Goal: Task Accomplishment & Management: Manage account settings

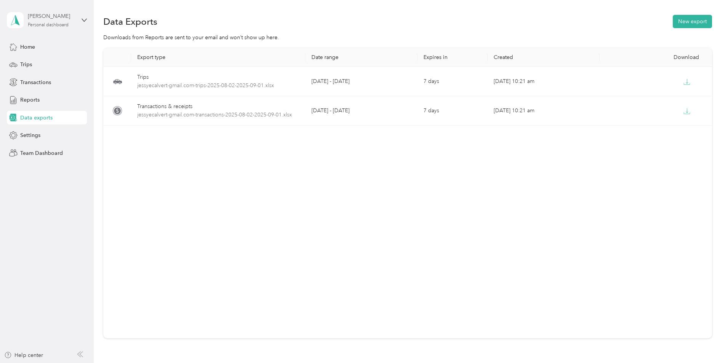
click at [52, 14] on div "[PERSON_NAME]" at bounding box center [52, 16] width 48 height 8
click at [43, 62] on div "Team dashboard" at bounding box center [34, 63] width 41 height 8
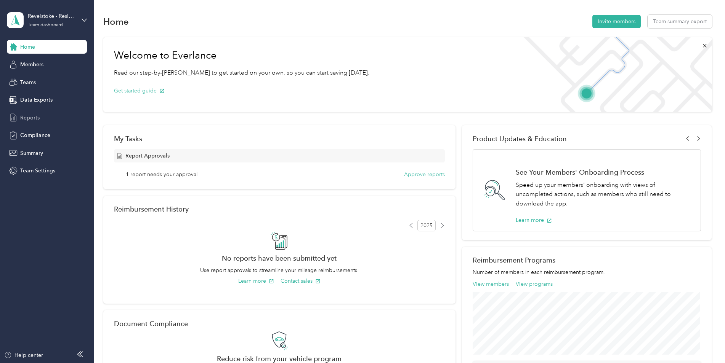
click at [37, 120] on span "Reports" at bounding box center [29, 118] width 19 height 8
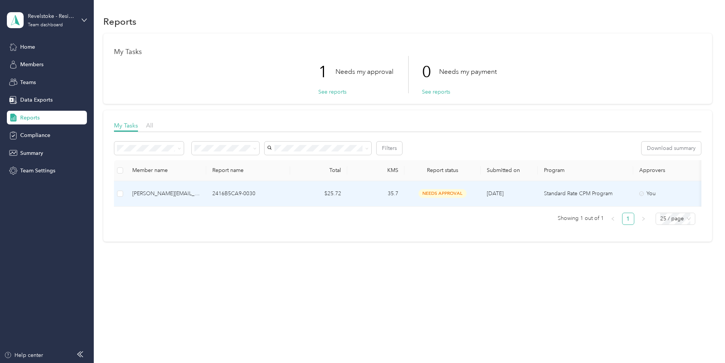
click at [283, 192] on p "2416B5CA9-0030" at bounding box center [248, 194] width 72 height 8
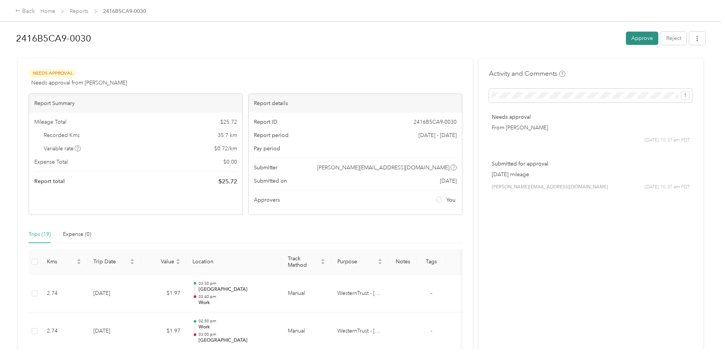
click at [645, 38] on button "Approve" at bounding box center [642, 38] width 32 height 13
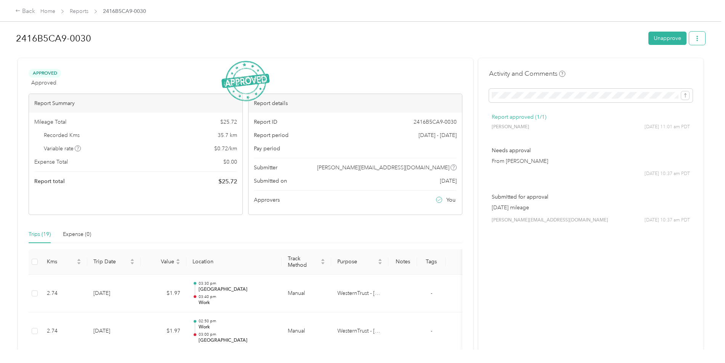
click at [696, 37] on icon "button" at bounding box center [696, 38] width 5 height 5
click at [682, 63] on span "Download" at bounding box center [673, 66] width 25 height 8
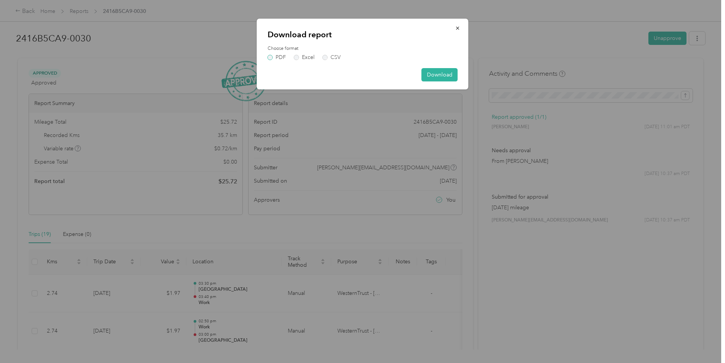
click at [269, 55] on label "PDF" at bounding box center [276, 57] width 18 height 5
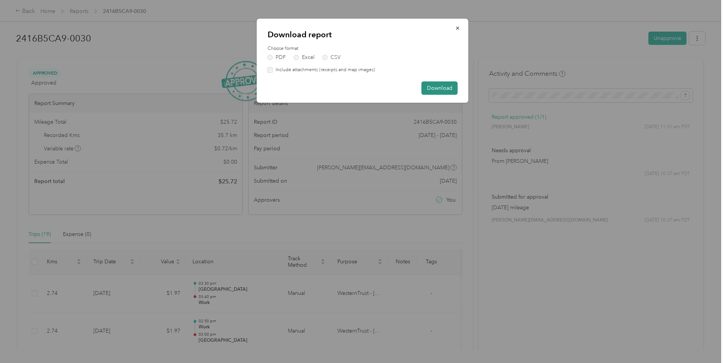
click at [442, 90] on button "Download" at bounding box center [439, 88] width 36 height 13
